Goal: Browse casually

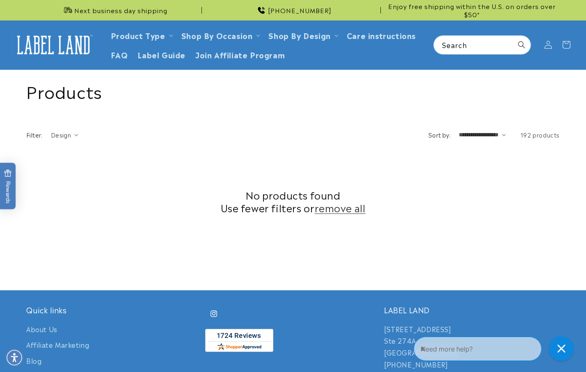
scroll to position [243, 0]
